Goal: Find specific page/section: Find specific page/section

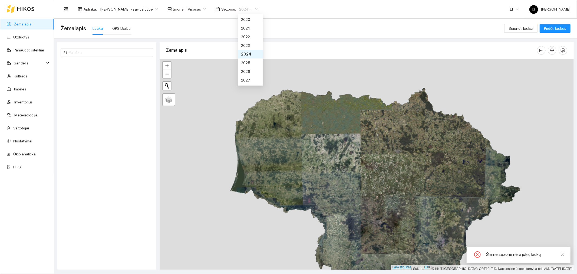
click at [257, 9] on span "2024 m." at bounding box center [248, 9] width 19 height 8
click at [252, 64] on font "2025 m." at bounding box center [248, 63] width 14 height 4
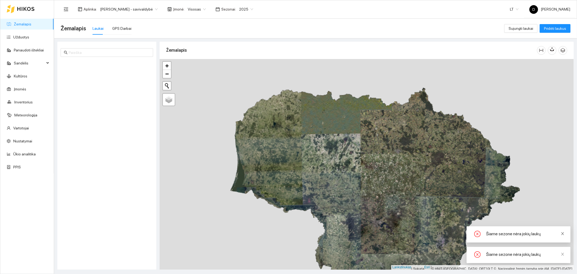
click at [564, 234] on icon "uždaryti" at bounding box center [563, 234] width 4 height 4
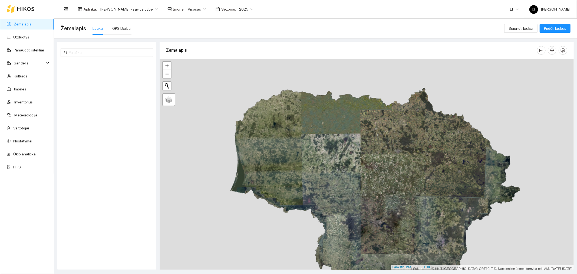
click at [158, 8] on span "[PERSON_NAME] - savivaldybė" at bounding box center [129, 9] width 58 height 8
click at [142, 26] on font "[PERSON_NAME] aplinka" at bounding box center [121, 28] width 43 height 4
